Goal: Communication & Community: Answer question/provide support

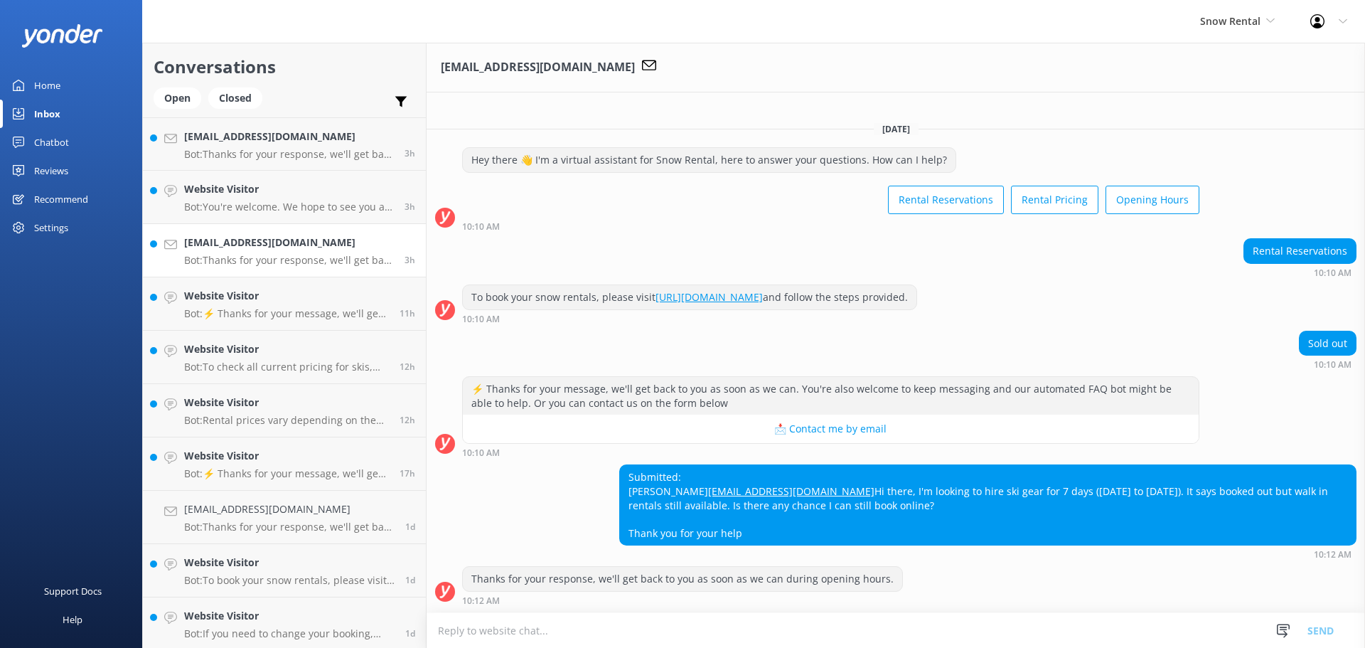
scroll to position [10, 0]
drag, startPoint x: 627, startPoint y: 451, endPoint x: 738, endPoint y: 518, distance: 130.5
click at [752, 535] on div "Submitted: [PERSON_NAME] [EMAIL_ADDRESS][DOMAIN_NAME] Hi there, I'm looking to …" at bounding box center [988, 505] width 736 height 80
copy div "Submitted: [PERSON_NAME] [EMAIL_ADDRESS][DOMAIN_NAME] Hi there, I'm looking to …"
click at [242, 138] on h4 "[EMAIL_ADDRESS][DOMAIN_NAME]" at bounding box center [289, 137] width 210 height 16
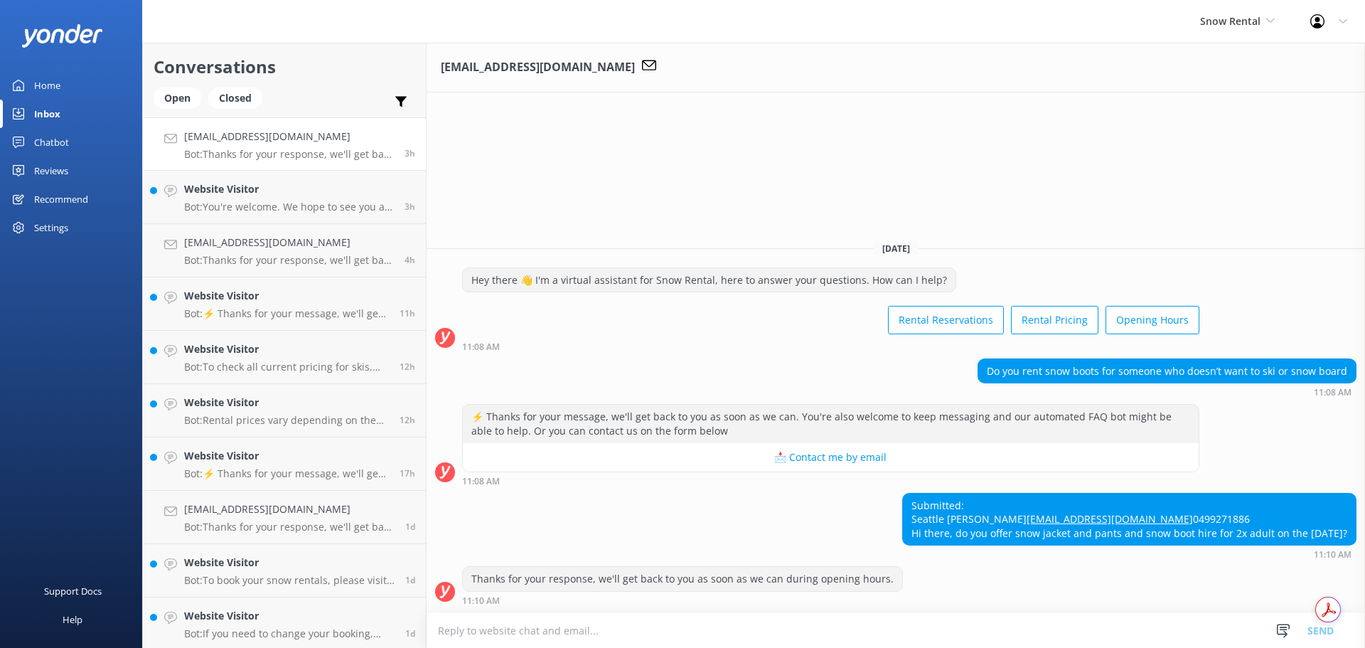
click at [597, 626] on textarea at bounding box center [896, 630] width 939 height 35
type textarea "Yes we do - come in store and we can get you sorted."
click at [1325, 634] on button "Send" at bounding box center [1320, 630] width 53 height 36
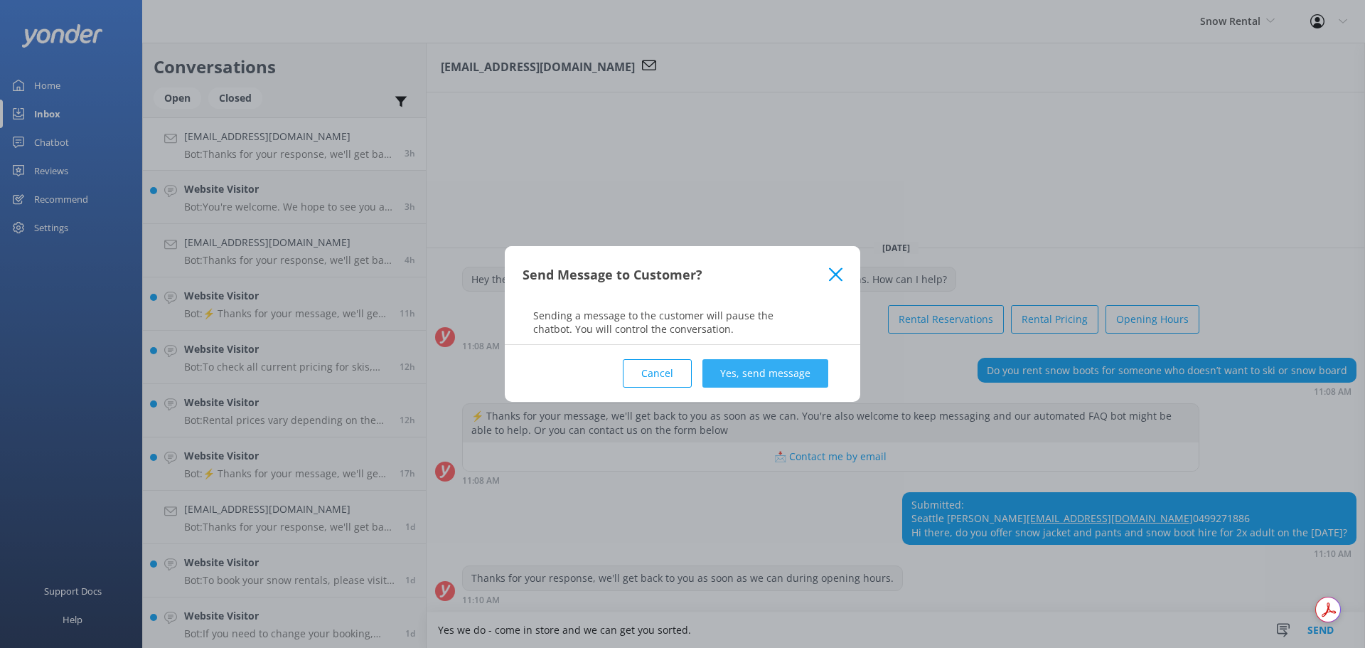
click at [739, 371] on button "Yes, send message" at bounding box center [766, 373] width 126 height 28
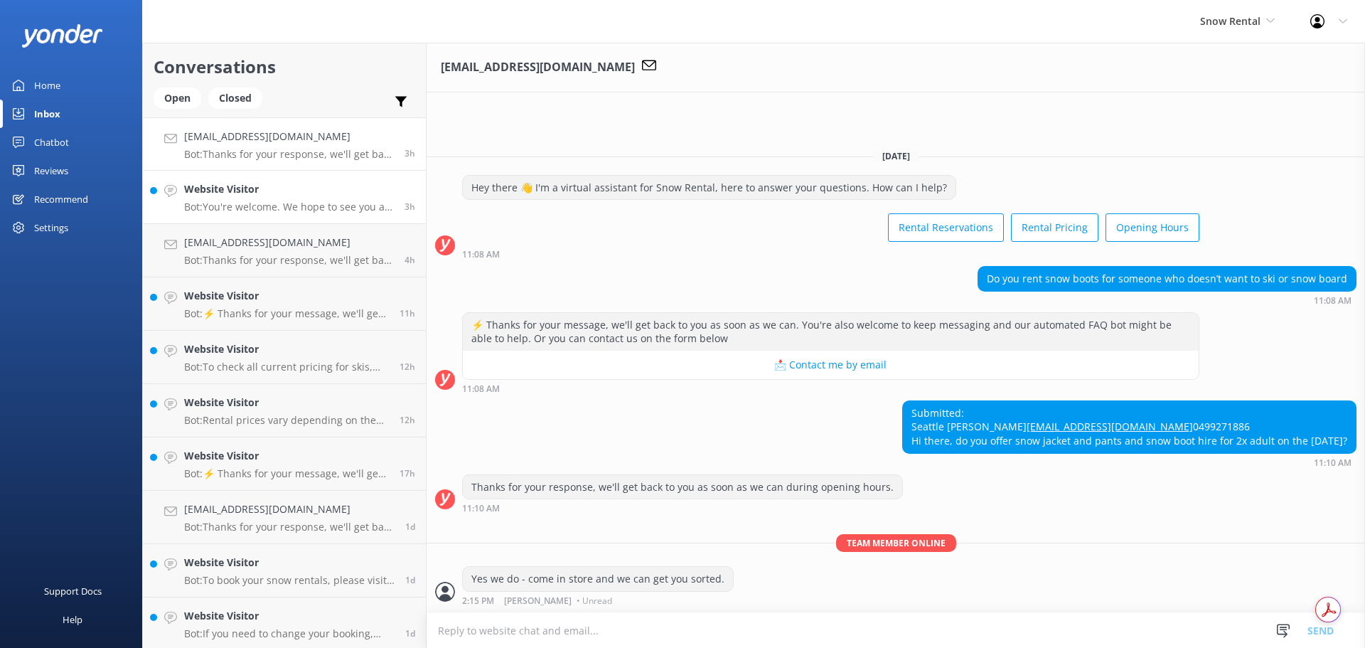
click at [231, 203] on p "Bot: You're welcome. We hope to see you at [GEOGRAPHIC_DATA] soon!" at bounding box center [289, 207] width 210 height 13
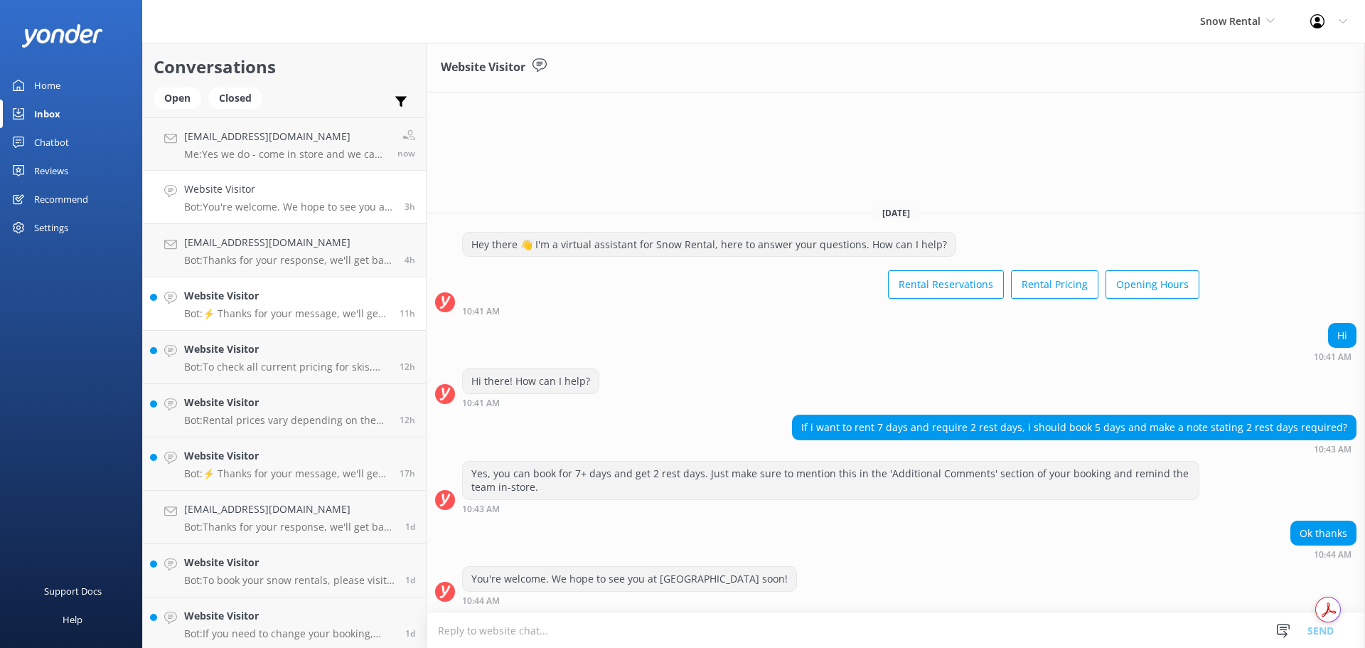
click at [231, 304] on div "Website Visitor Bot: ⚡ Thanks for your message, we'll get back to you as soon a…" at bounding box center [286, 303] width 205 height 31
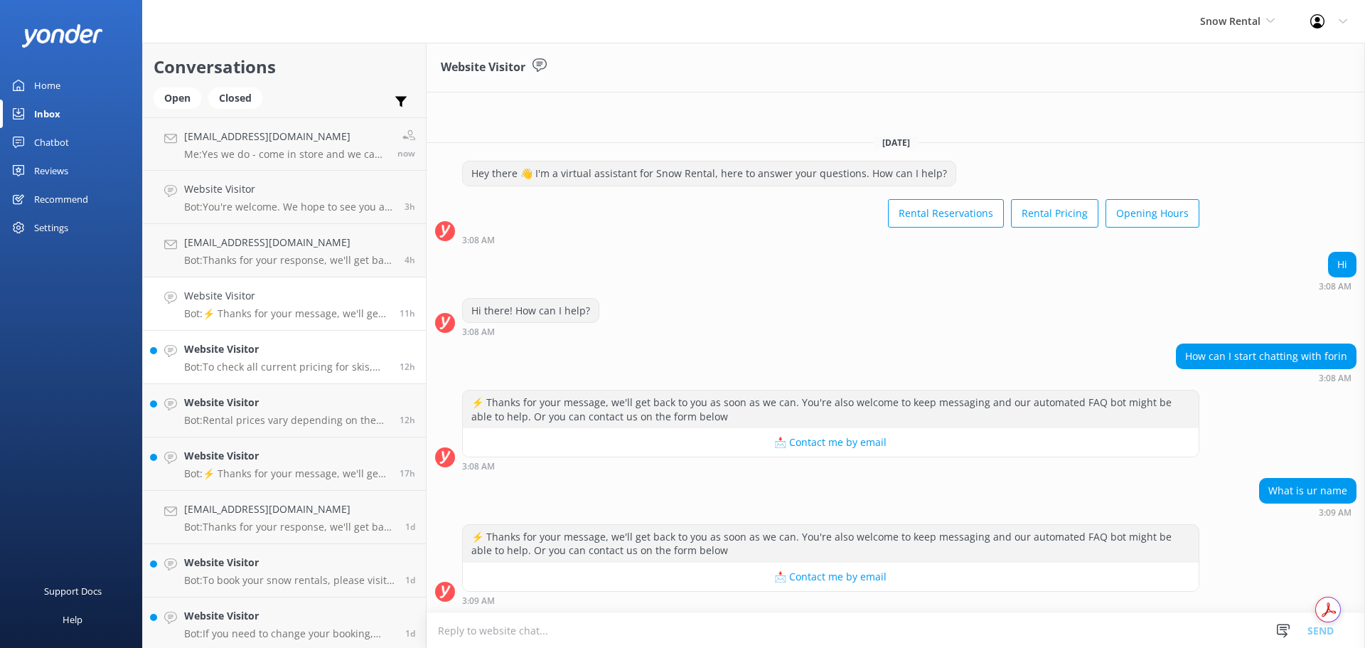
click at [228, 358] on div "Website Visitor Bot: To check all current pricing for skis, snowboards, boots, …" at bounding box center [286, 356] width 205 height 31
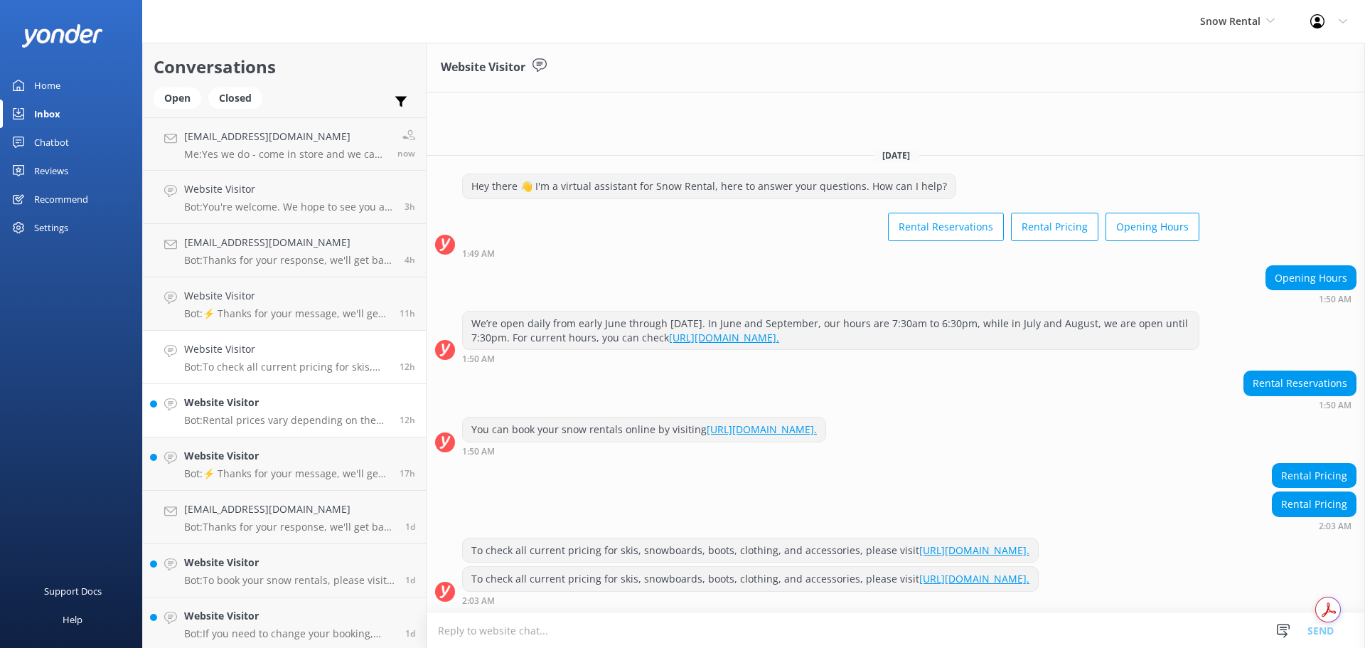
click at [220, 409] on h4 "Website Visitor" at bounding box center [286, 403] width 205 height 16
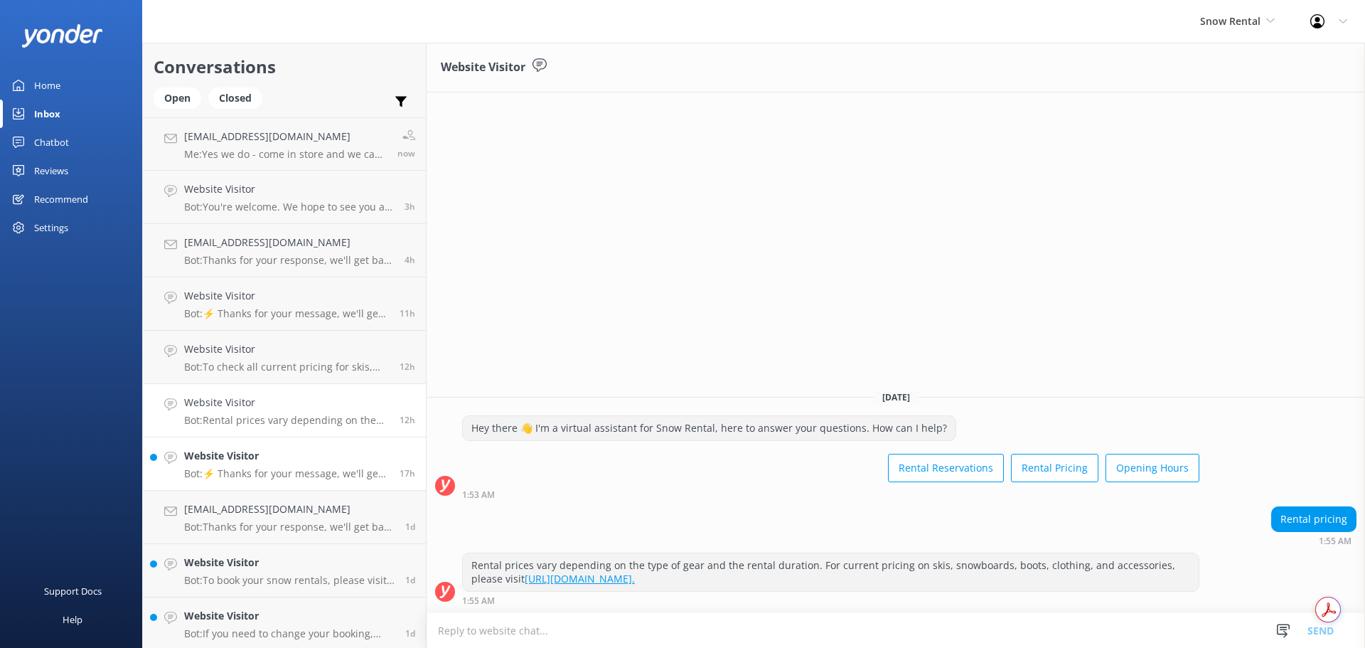
click at [224, 457] on h4 "Website Visitor" at bounding box center [286, 456] width 205 height 16
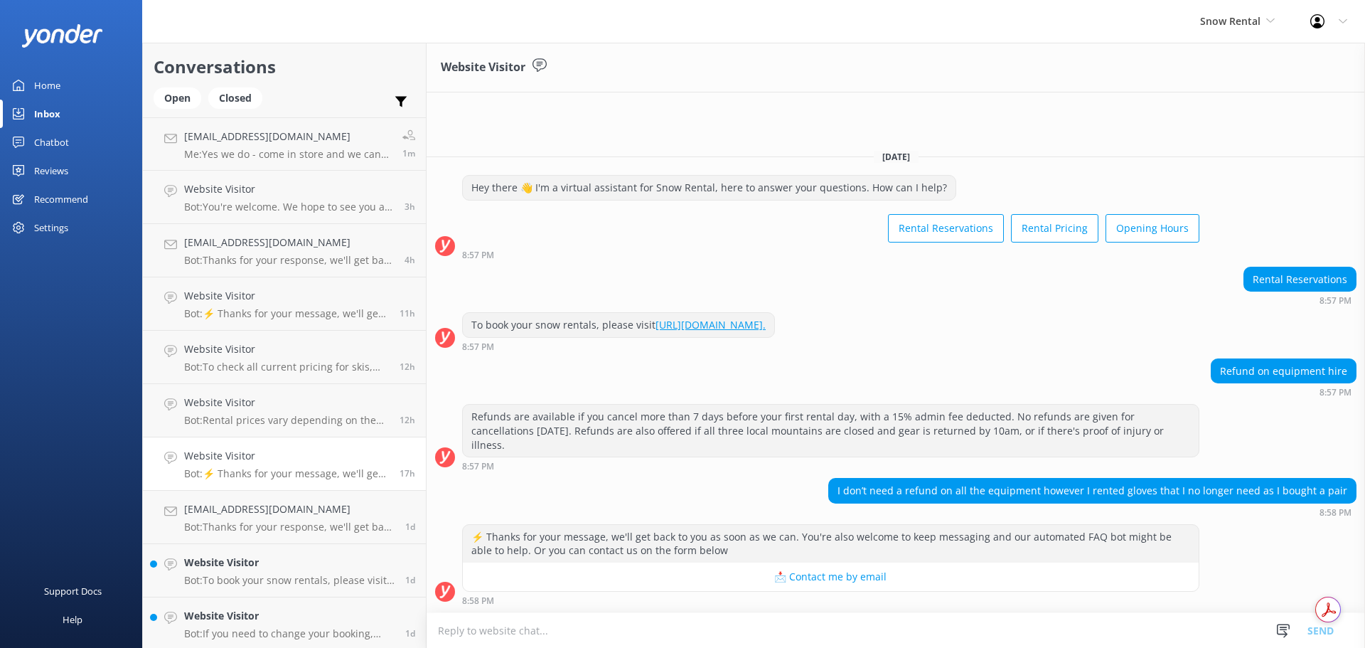
click at [838, 581] on button "📩 Contact me by email" at bounding box center [831, 577] width 736 height 28
